Goal: Information Seeking & Learning: Understand process/instructions

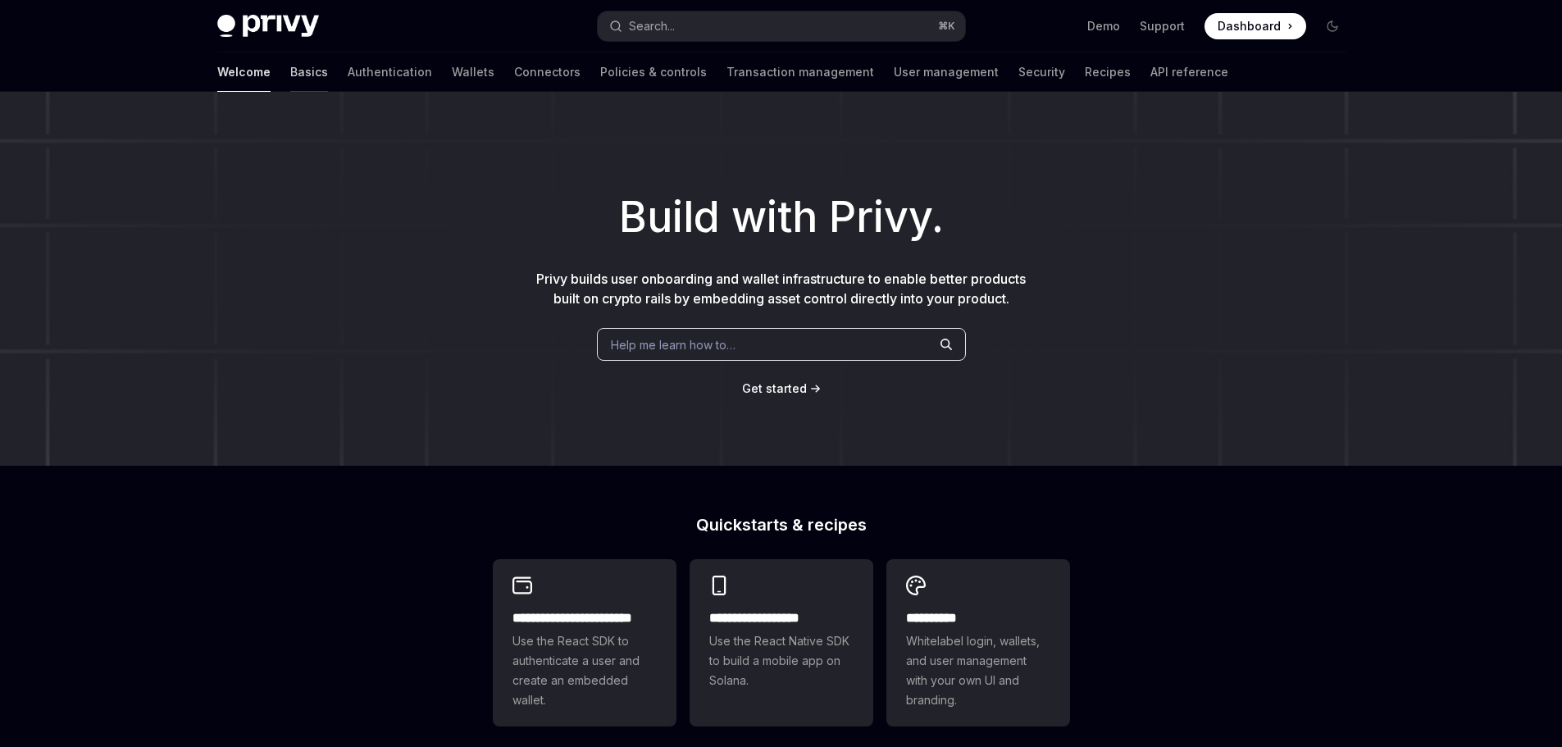
click at [290, 72] on link "Basics" at bounding box center [309, 71] width 38 height 39
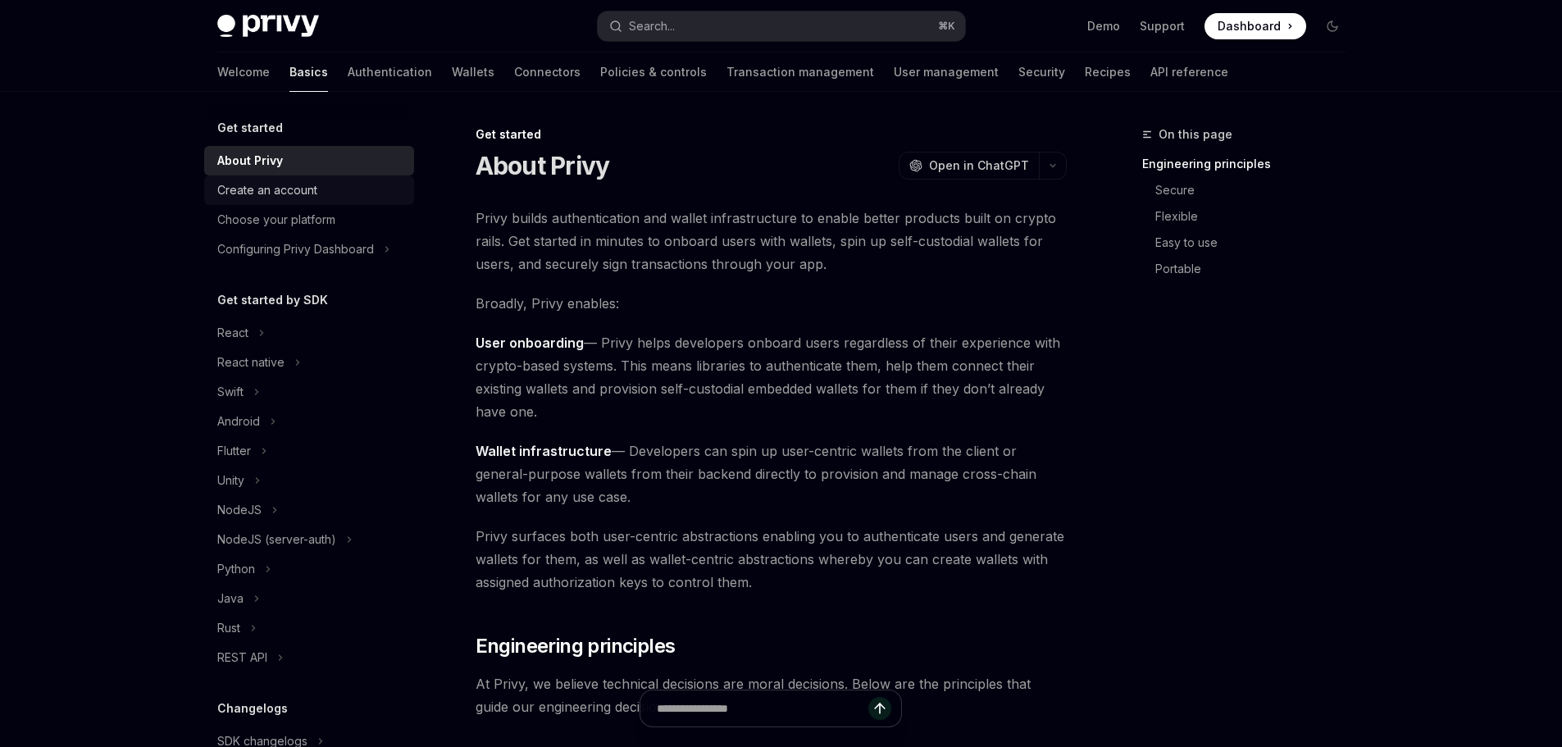
click at [304, 194] on div "Create an account" at bounding box center [267, 190] width 100 height 20
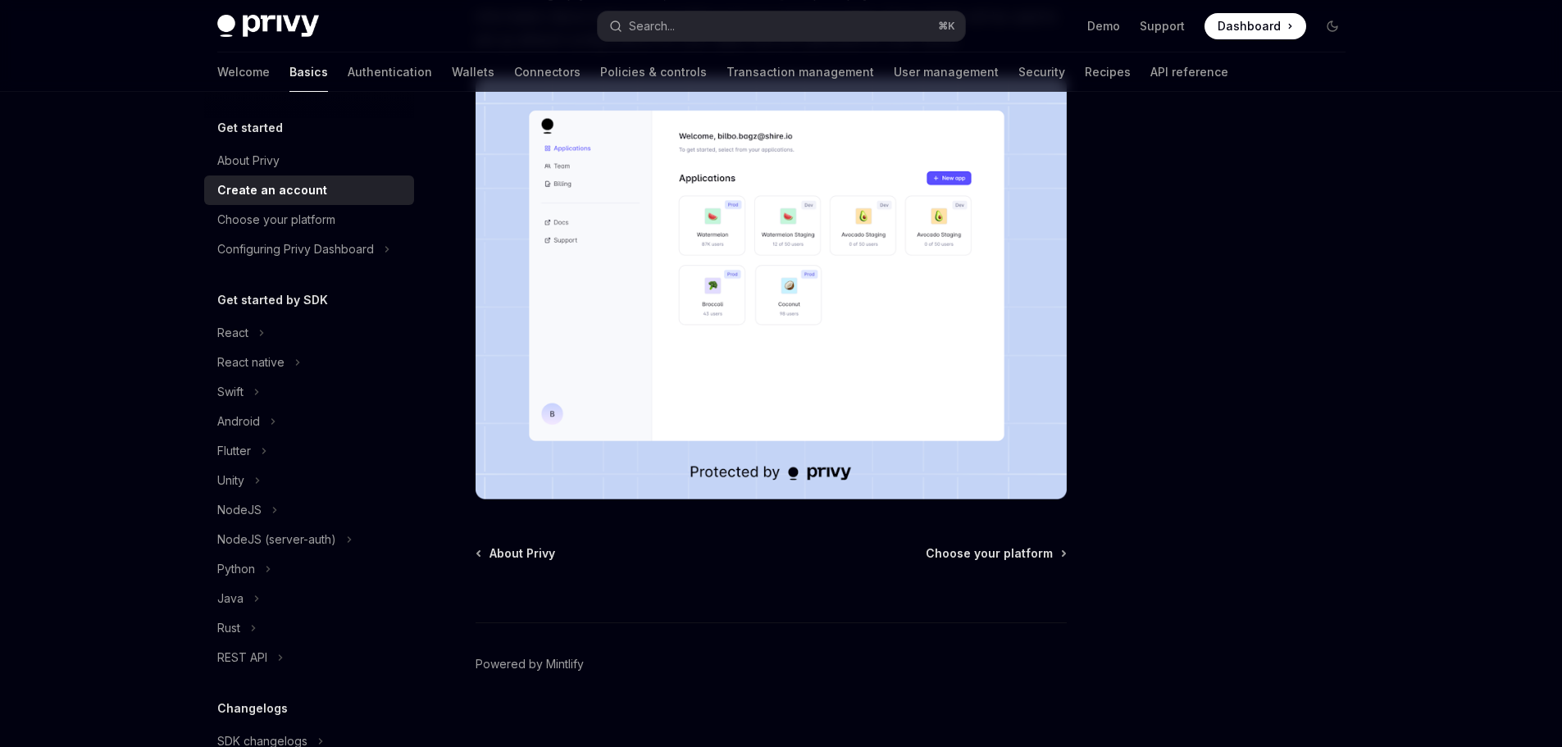
scroll to position [304, 0]
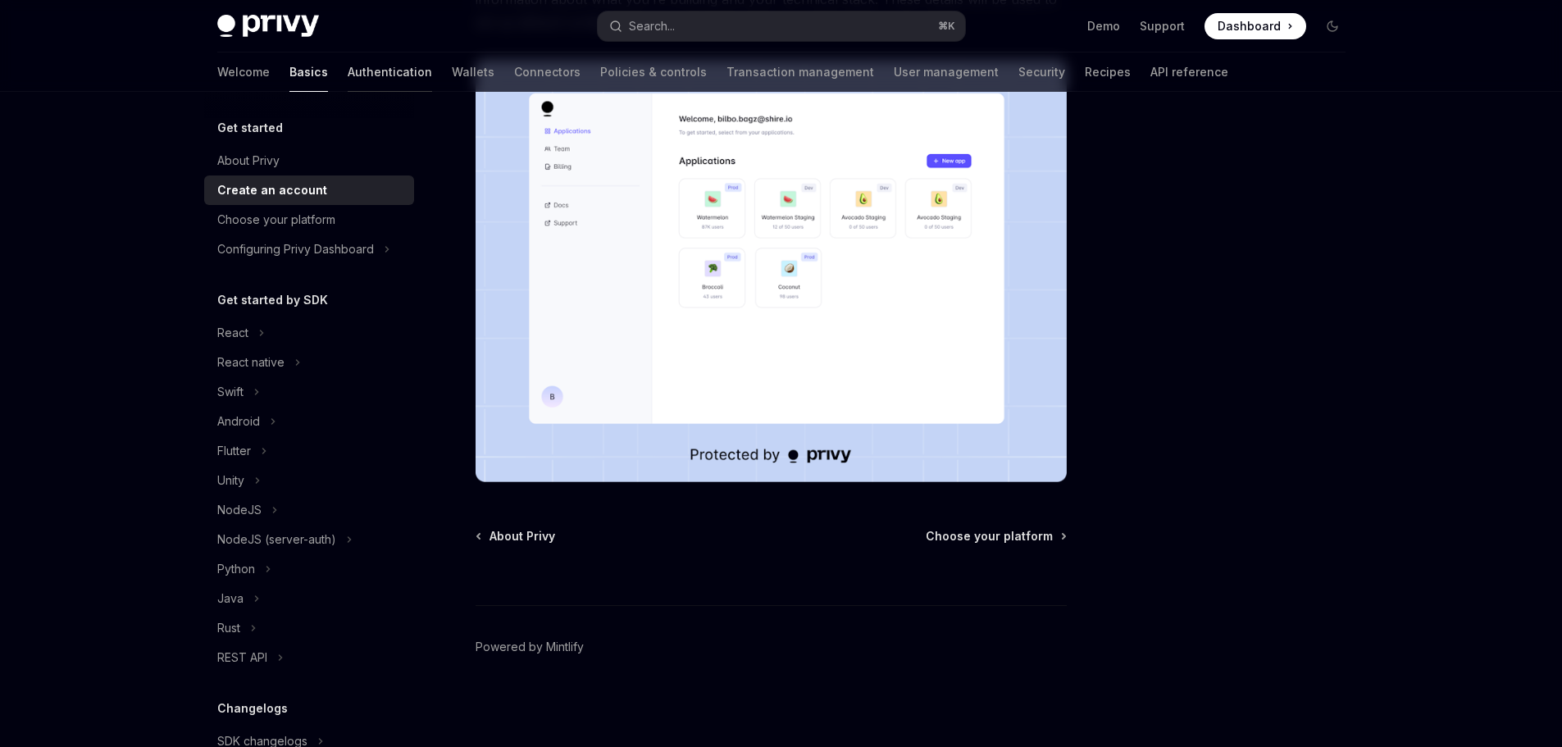
click at [348, 75] on link "Authentication" at bounding box center [390, 71] width 84 height 39
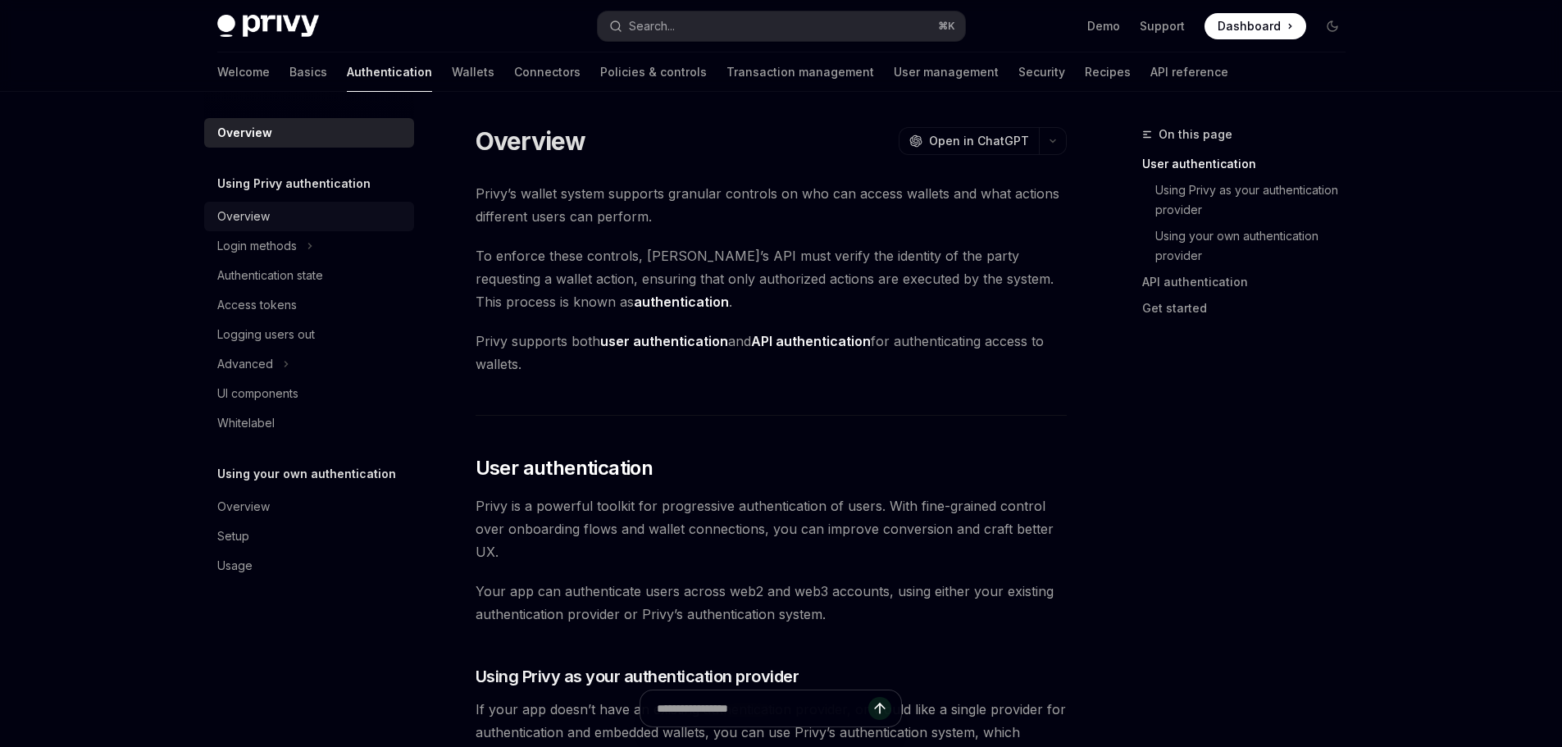
click at [231, 220] on div "Overview" at bounding box center [243, 217] width 52 height 20
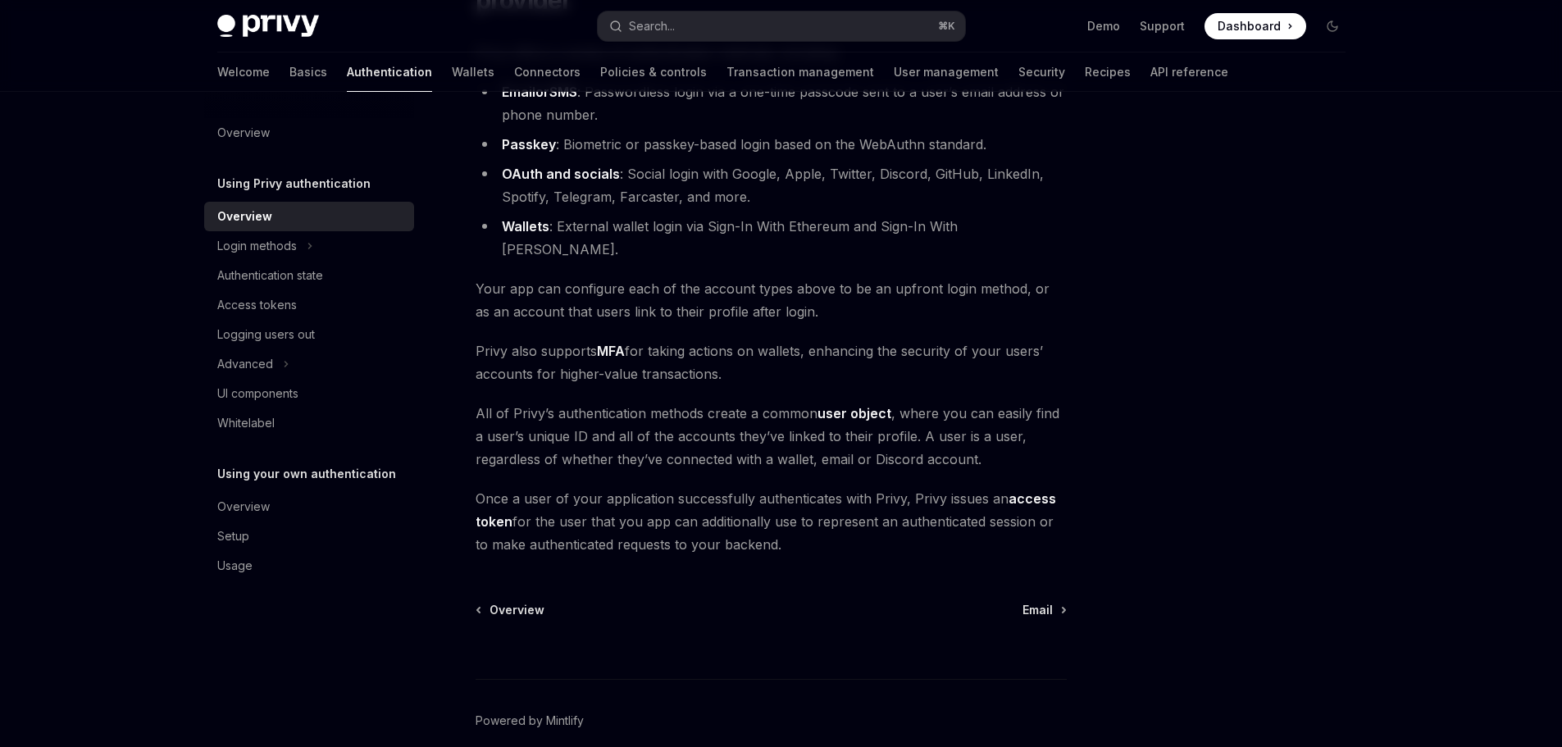
scroll to position [198, 0]
click at [1056, 600] on link "Email" at bounding box center [1044, 608] width 43 height 16
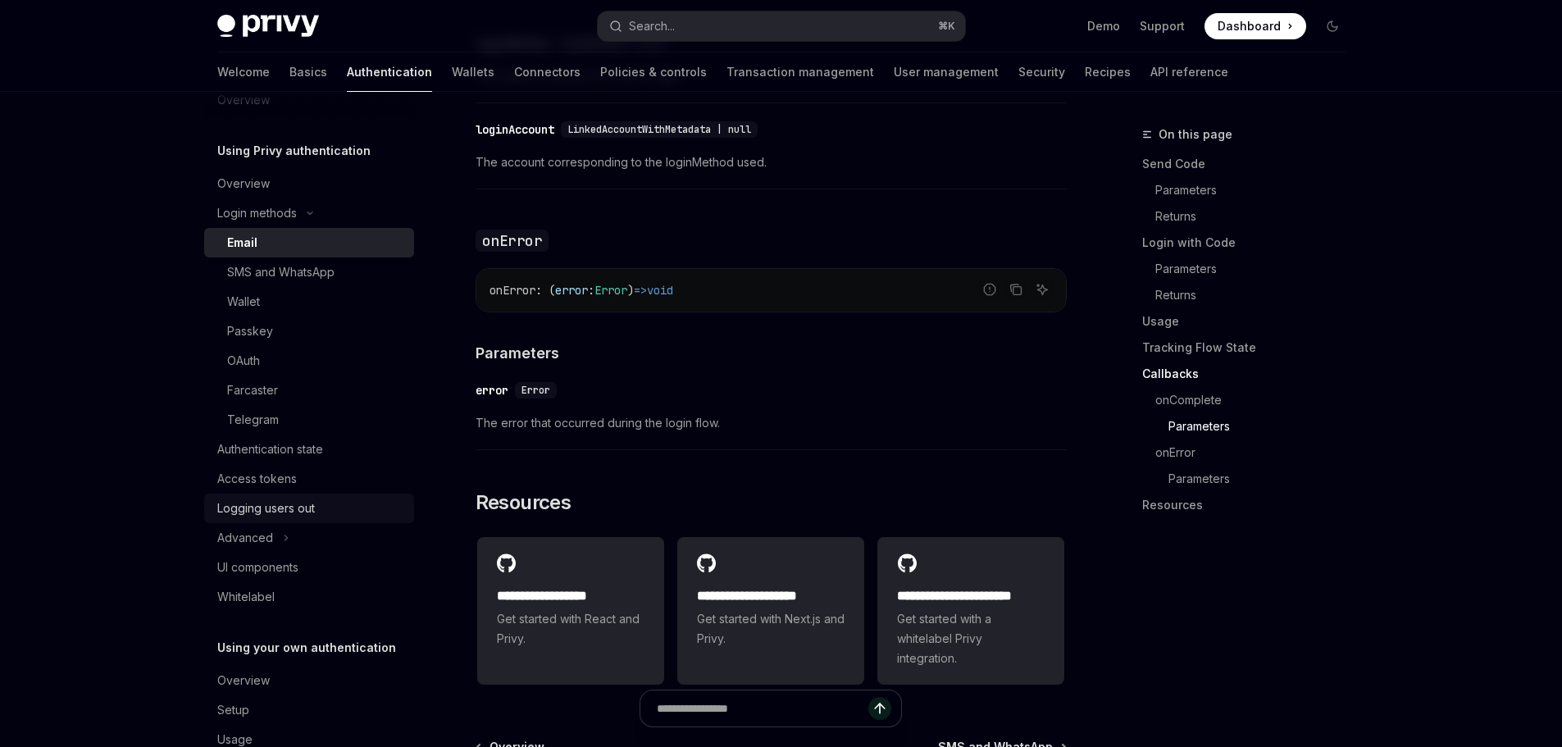
scroll to position [53, 0]
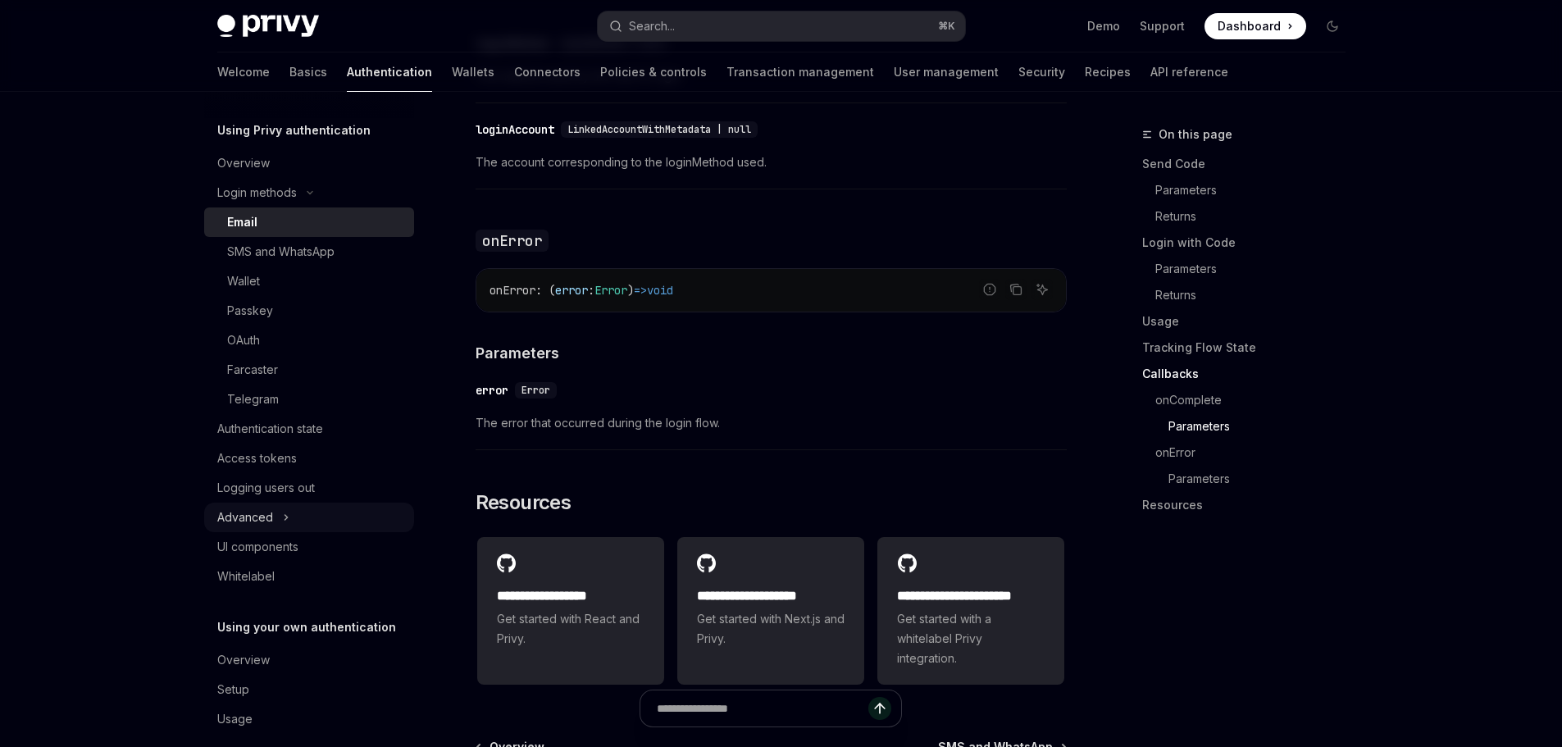
click at [283, 522] on icon "Toggle Advanced section" at bounding box center [286, 518] width 7 height 20
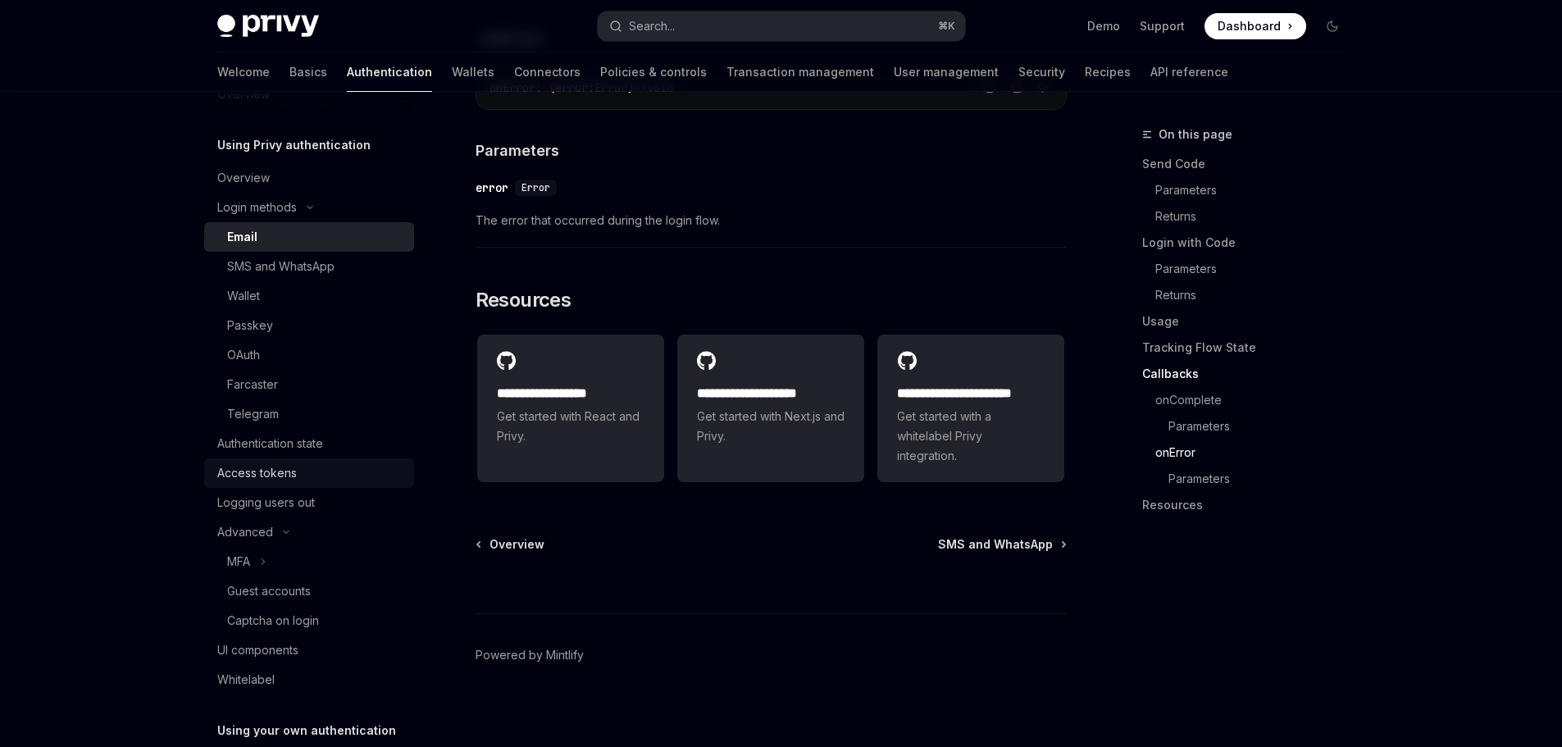
scroll to position [0, 0]
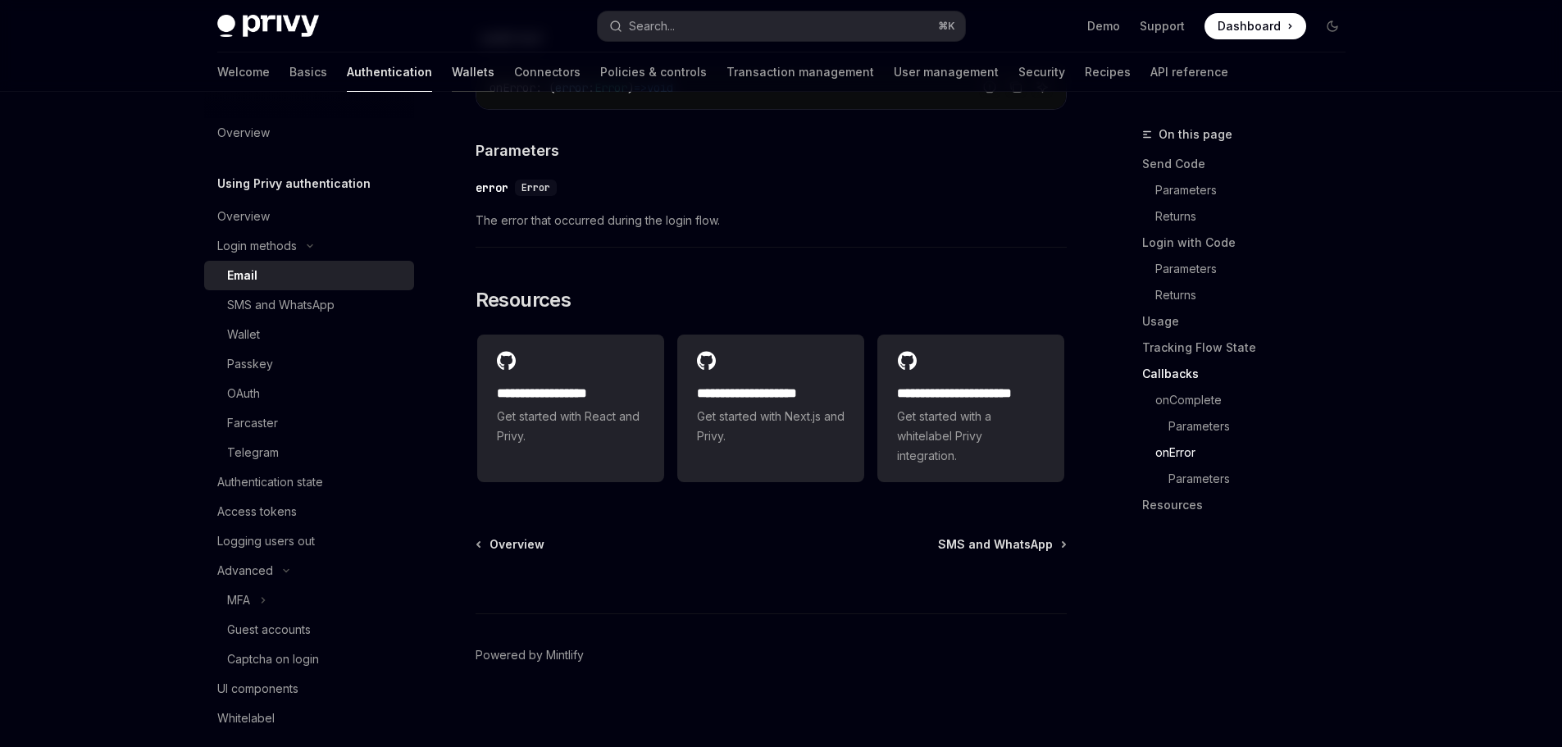
click at [452, 80] on link "Wallets" at bounding box center [473, 71] width 43 height 39
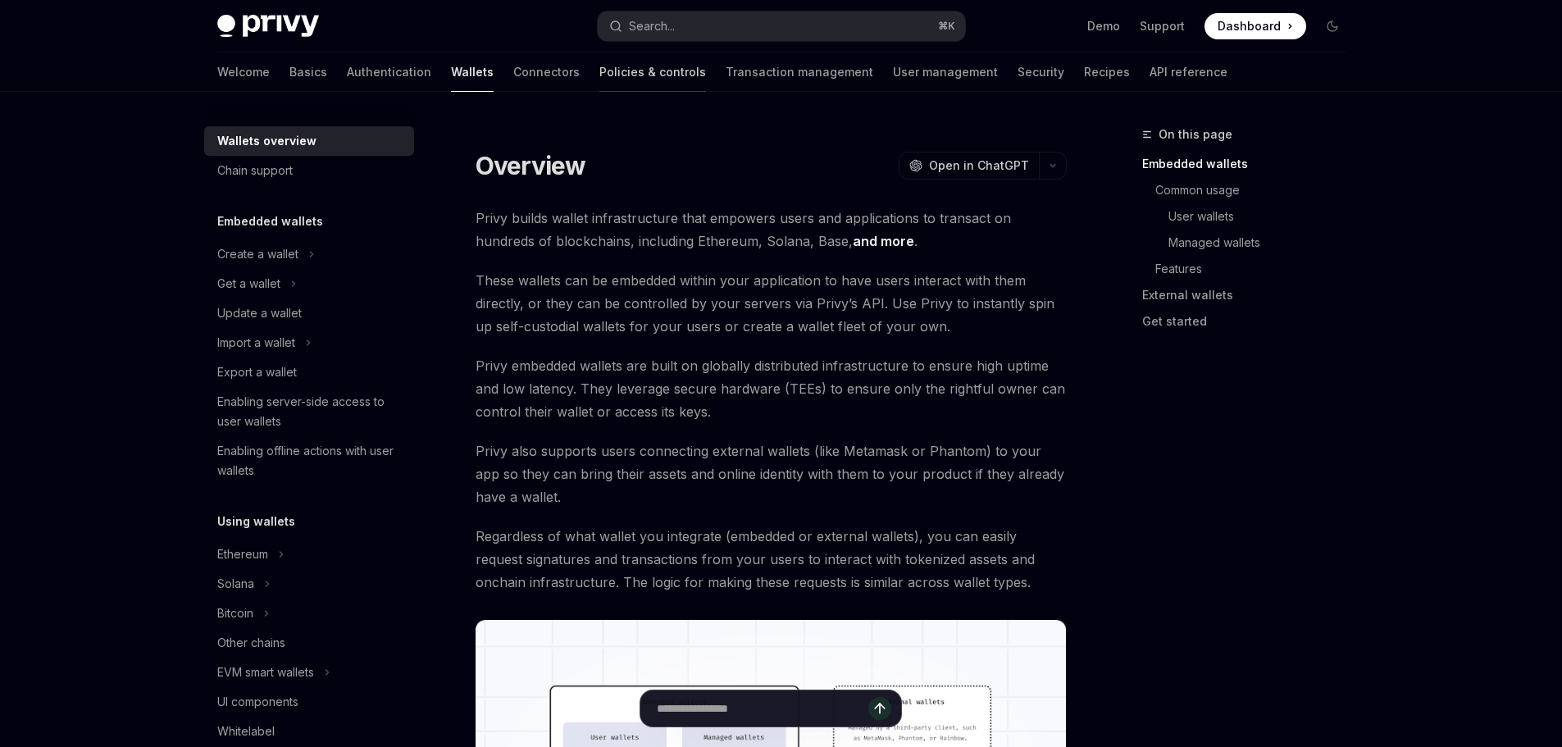
click at [600, 75] on link "Policies & controls" at bounding box center [653, 71] width 107 height 39
type textarea "*"
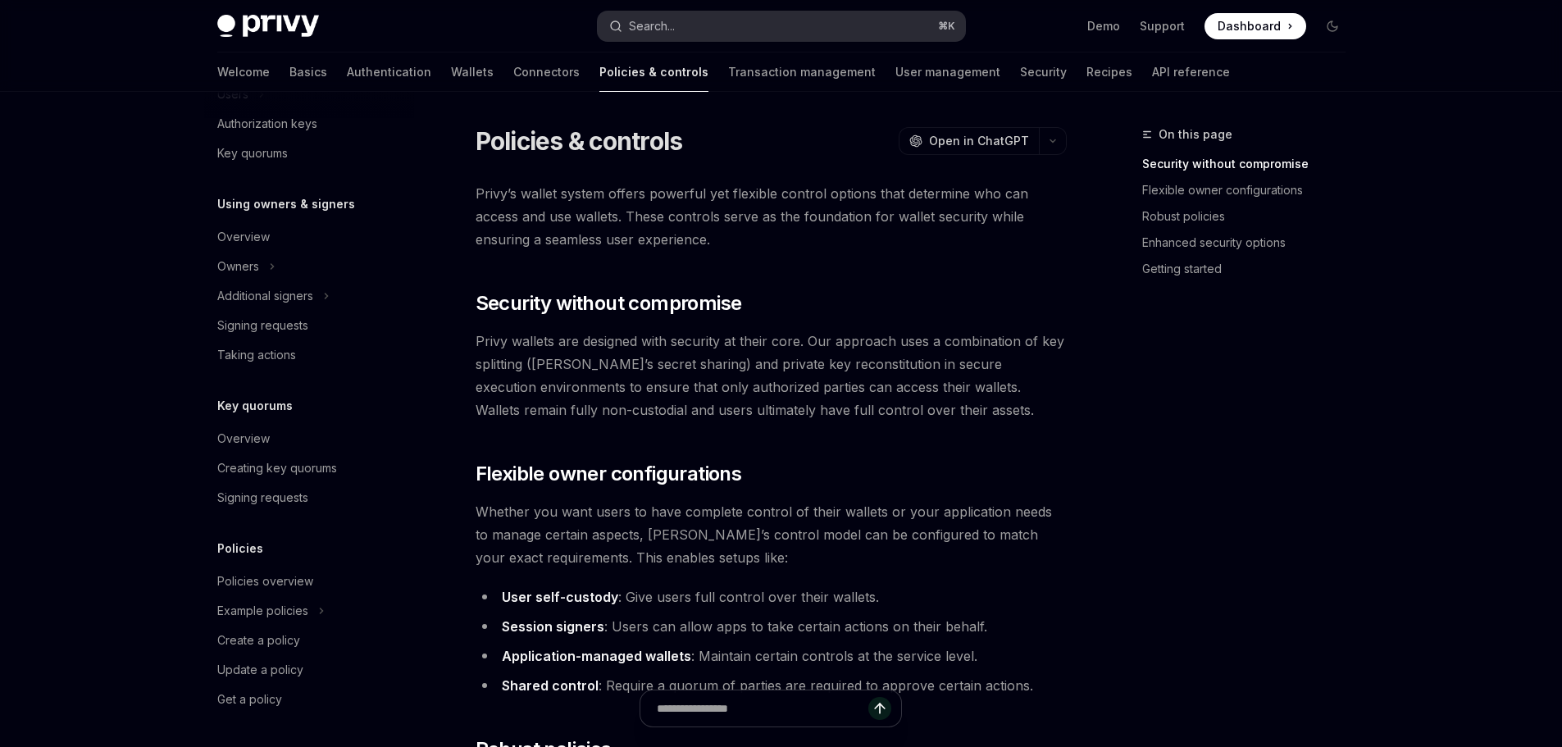
click at [741, 29] on button "Search... ⌘ K" at bounding box center [781, 26] width 367 height 30
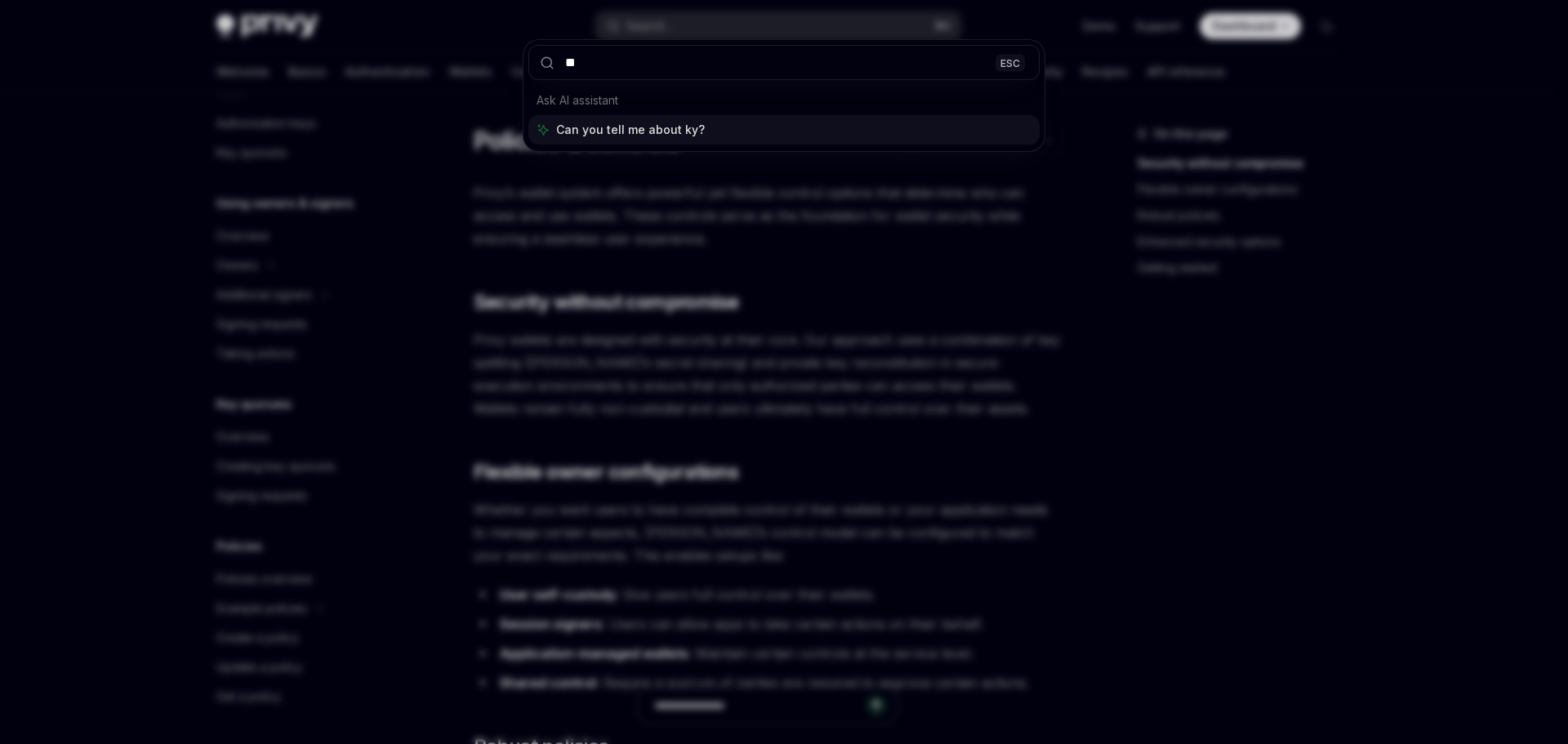
type input "***"
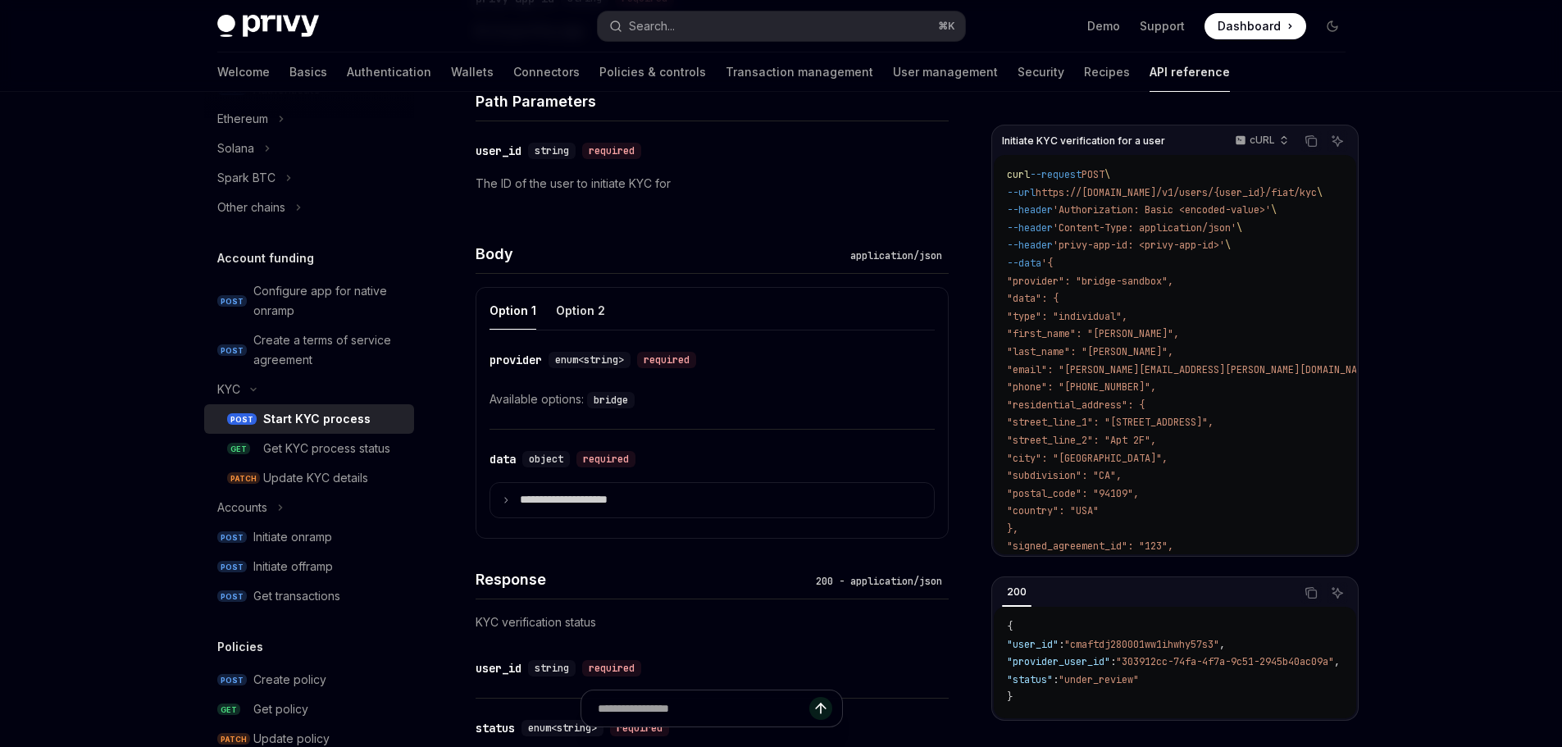
scroll to position [586, 0]
click at [294, 444] on div "Get KYC process status" at bounding box center [326, 449] width 127 height 20
type textarea "*"
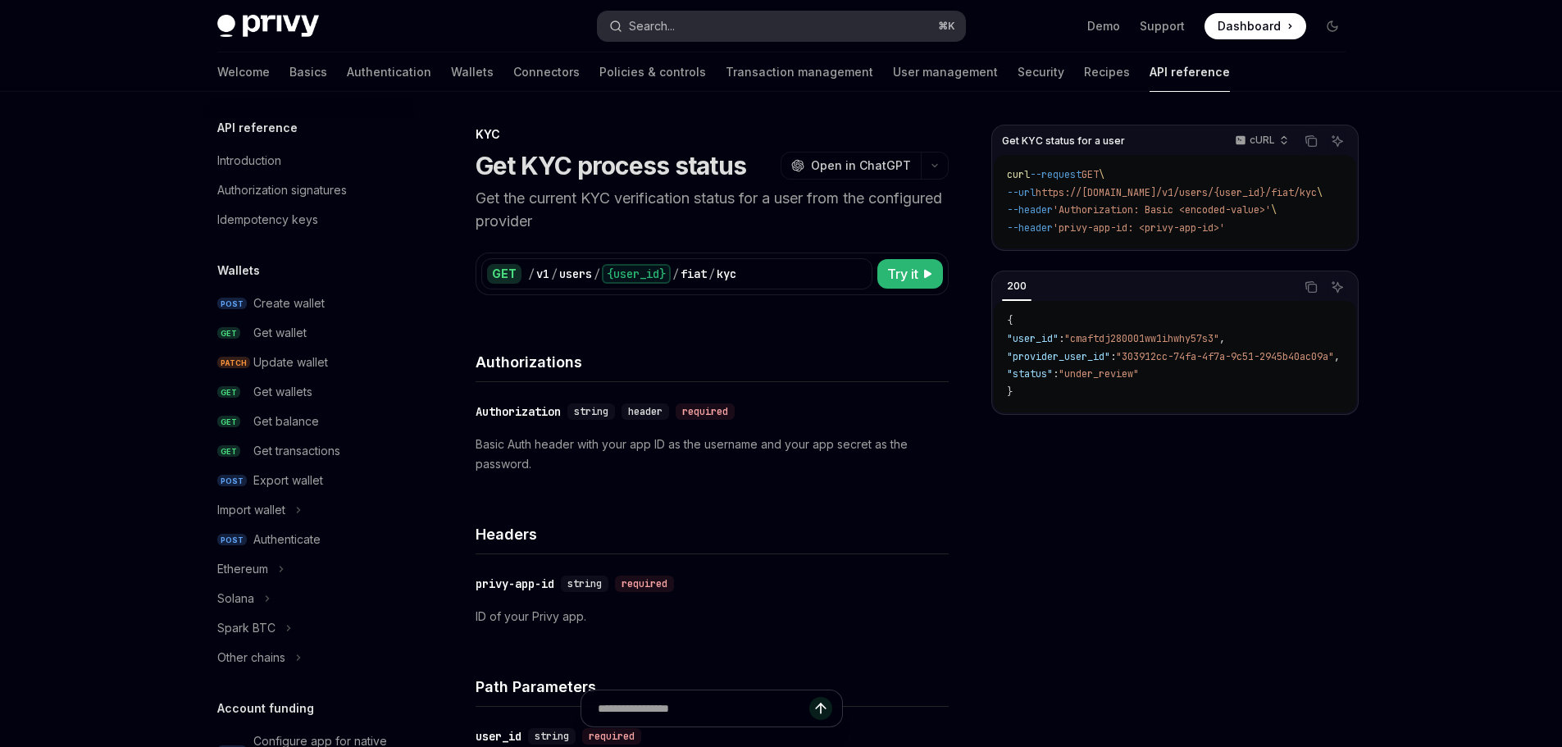
click at [768, 29] on button "Search... ⌘ K" at bounding box center [781, 26] width 367 height 30
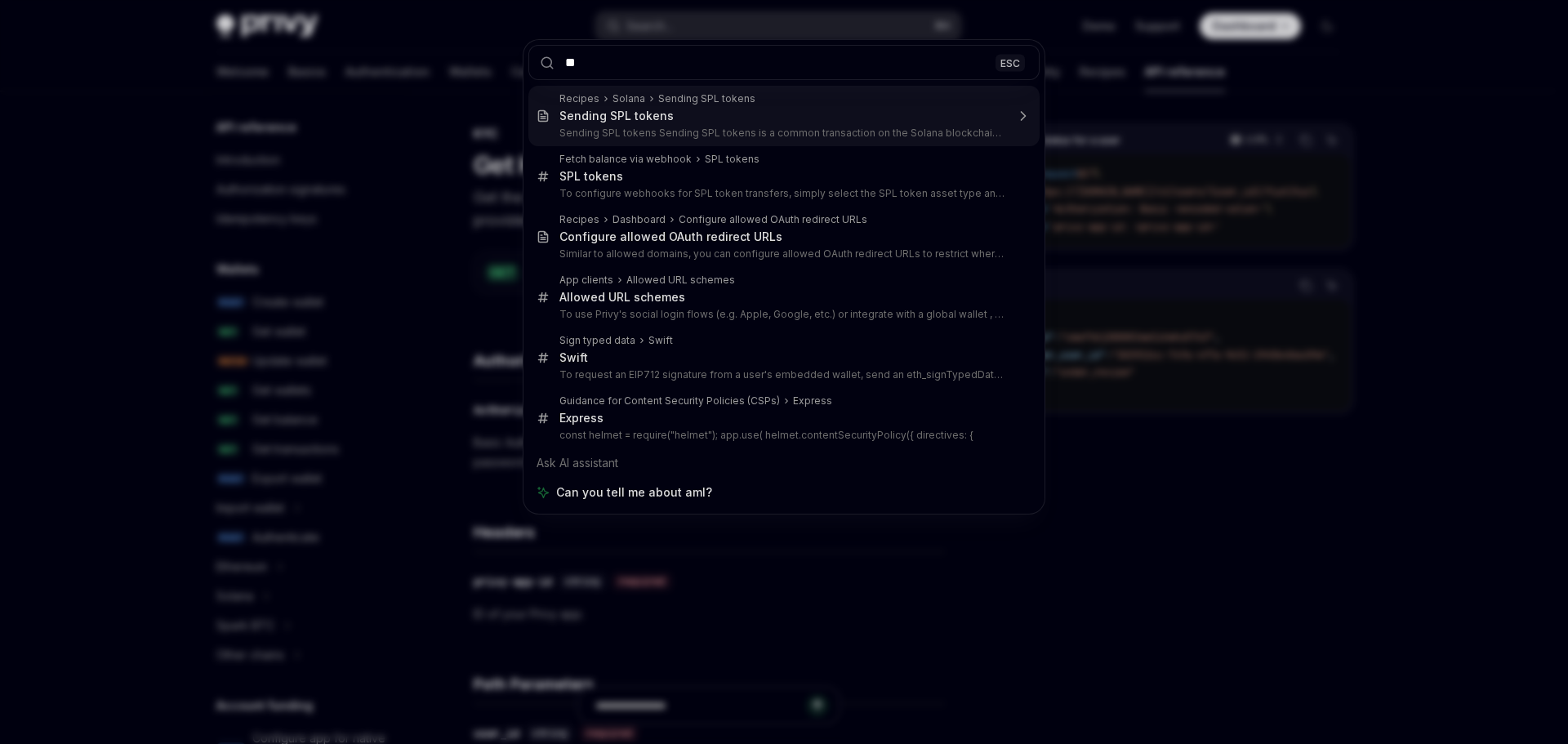
type input "*"
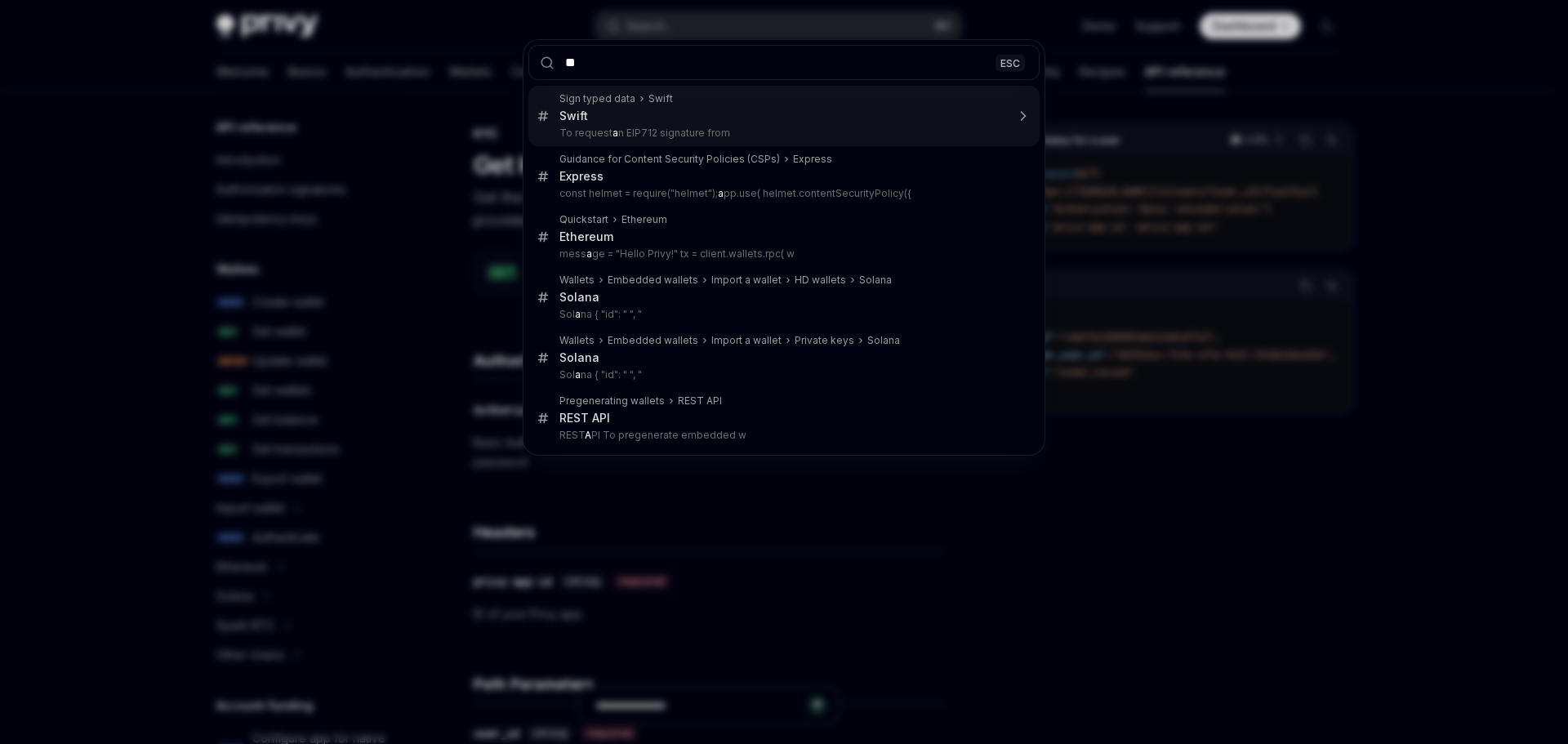
type input "***"
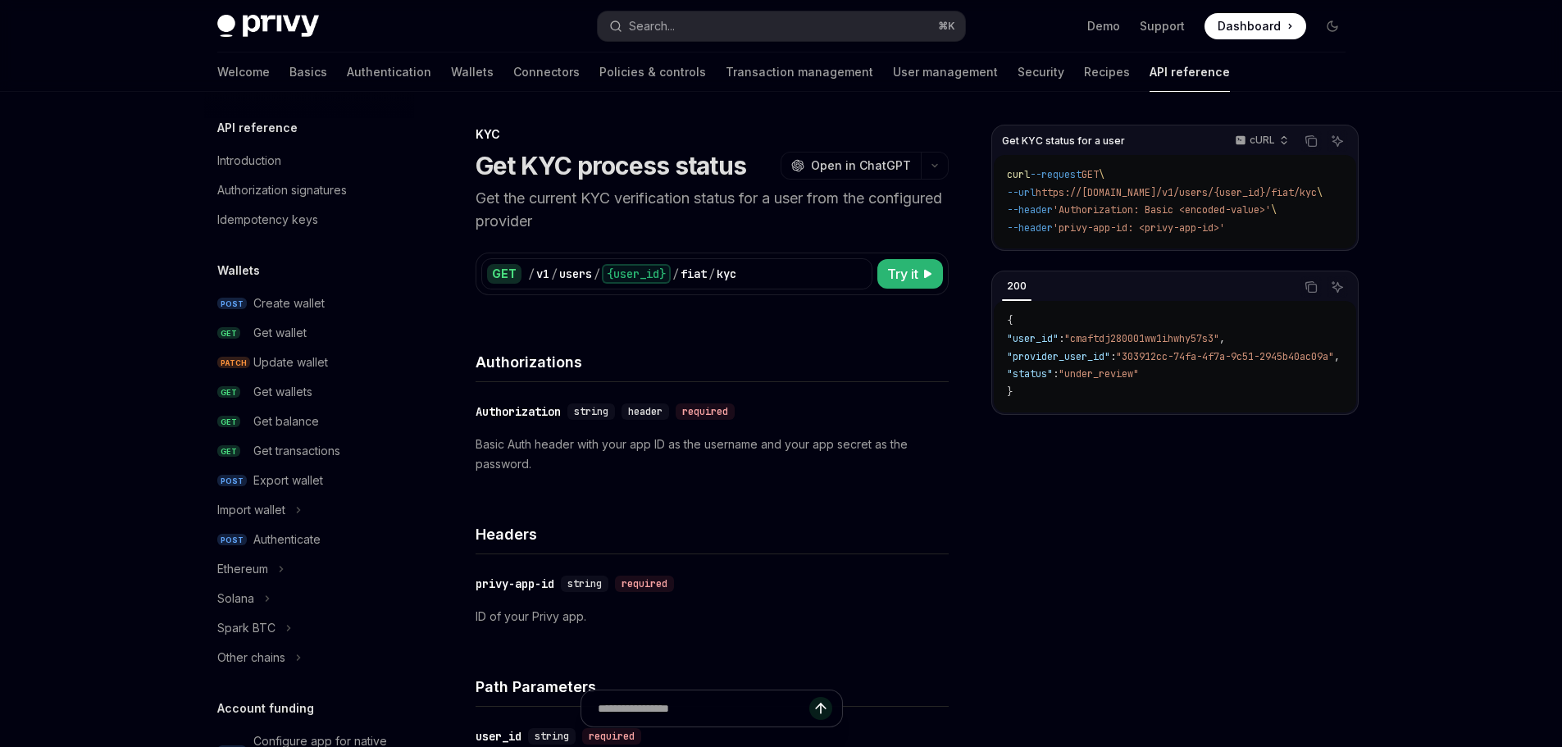
type textarea "*"
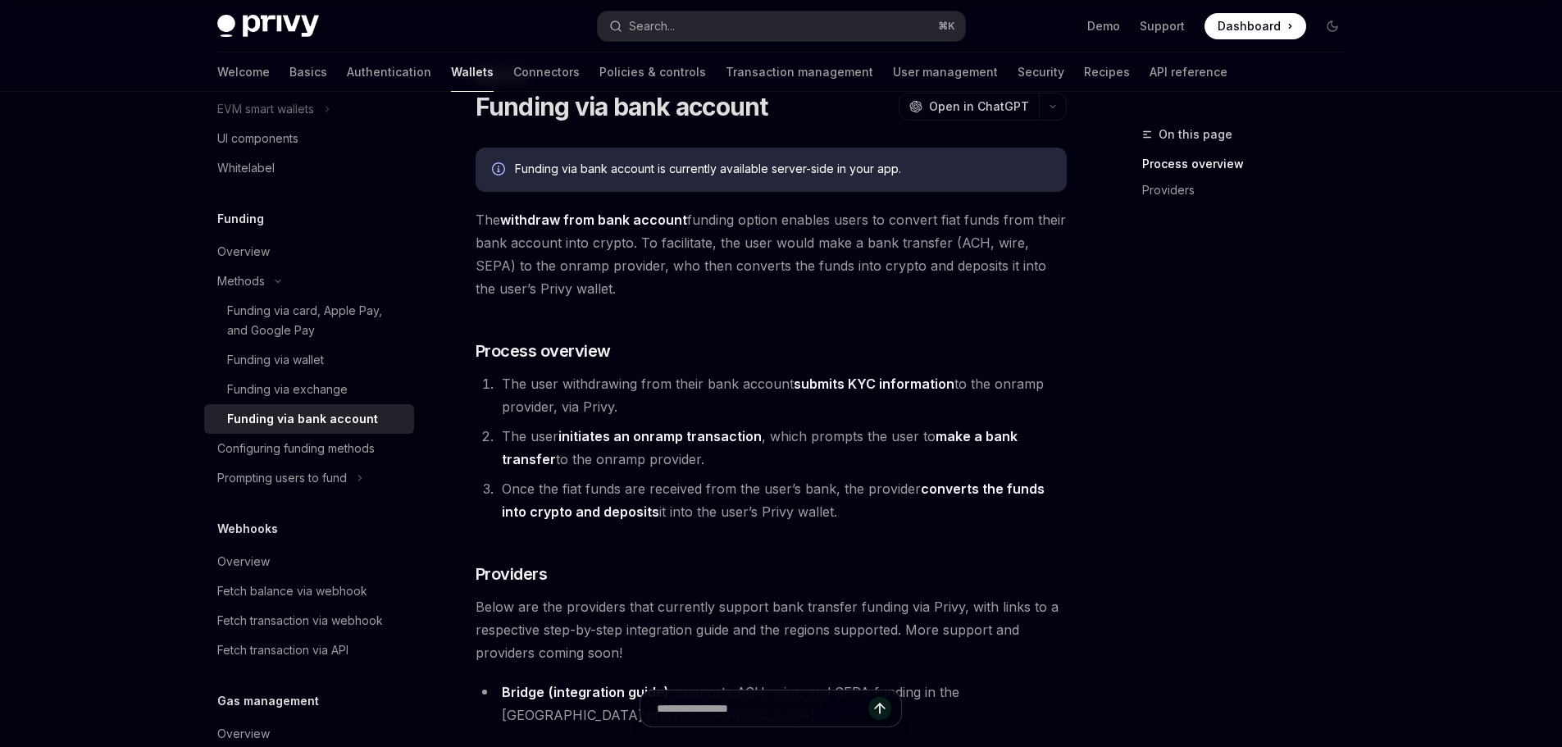
scroll to position [77, 0]
